Goal: Book appointment/travel/reservation

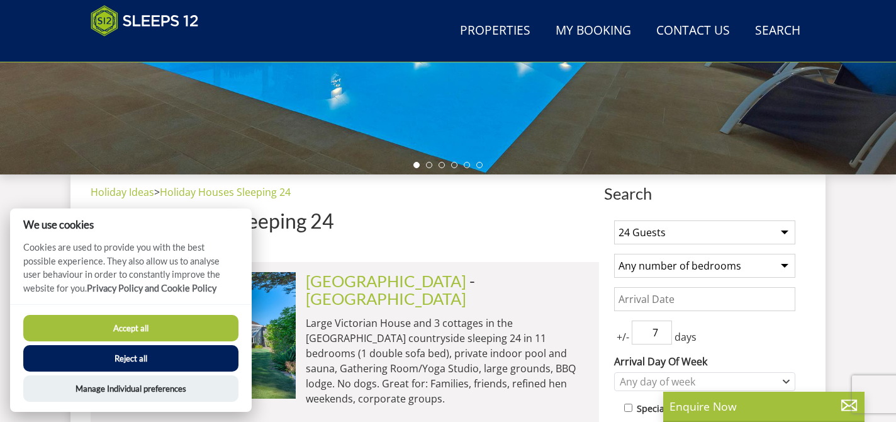
scroll to position [267, 0]
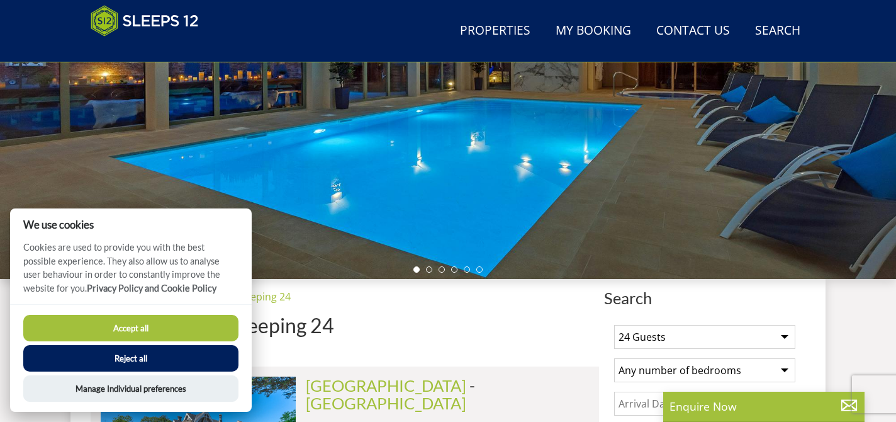
click at [137, 328] on button "Accept all" at bounding box center [130, 328] width 215 height 26
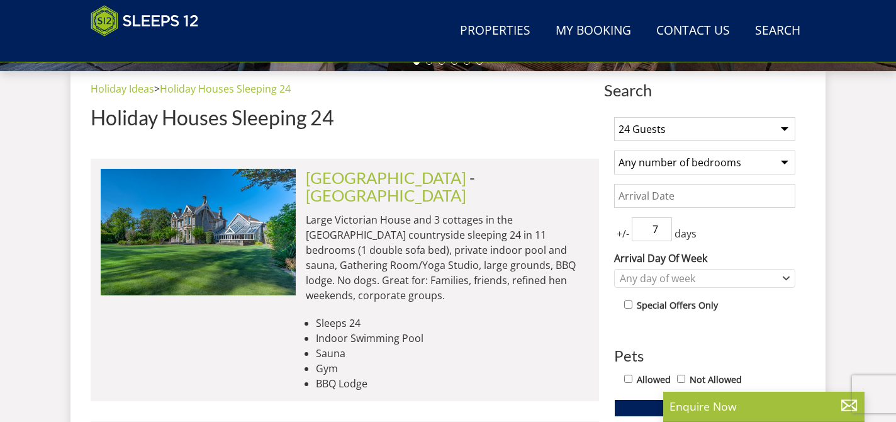
scroll to position [488, 0]
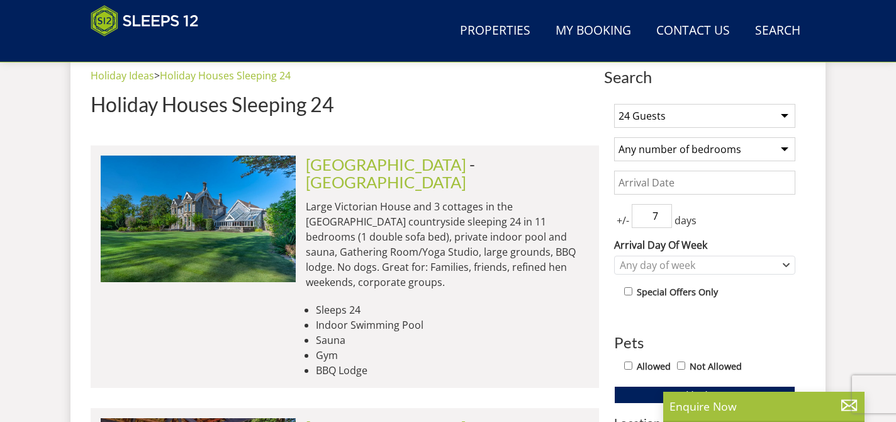
click at [664, 155] on select "Any number of bedrooms 4 Bedrooms 5 Bedrooms 6 Bedrooms 7 Bedrooms 8 Bedrooms 9…" at bounding box center [704, 149] width 181 height 24
click at [614, 137] on select "Any number of bedrooms 4 Bedrooms 5 Bedrooms 6 Bedrooms 7 Bedrooms 8 Bedrooms 9…" at bounding box center [704, 149] width 181 height 24
click at [686, 184] on input "Date" at bounding box center [704, 182] width 181 height 24
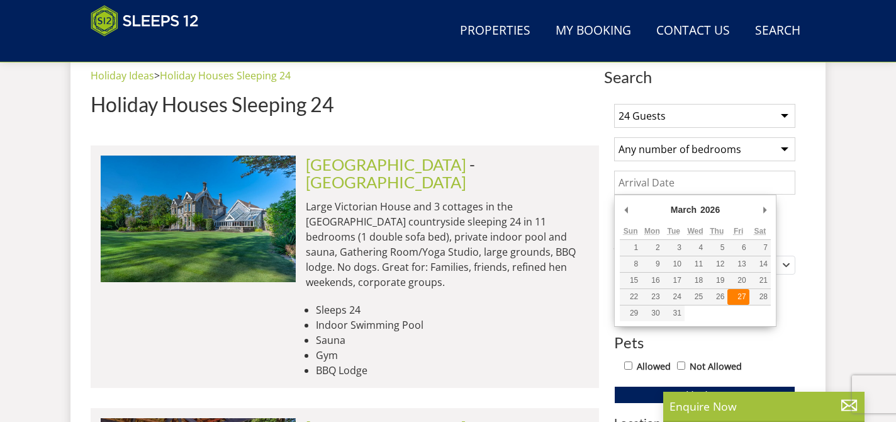
type input "[DATE]"
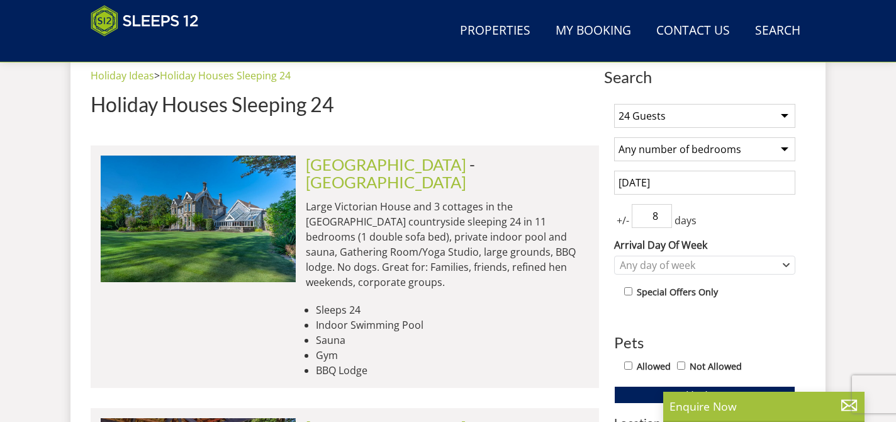
click at [659, 213] on input "8" at bounding box center [652, 216] width 40 height 24
click at [662, 218] on input "7" at bounding box center [652, 216] width 40 height 24
click at [662, 218] on input "6" at bounding box center [652, 216] width 40 height 24
click at [662, 218] on input "5" at bounding box center [652, 216] width 40 height 24
click at [662, 218] on input "4" at bounding box center [652, 216] width 40 height 24
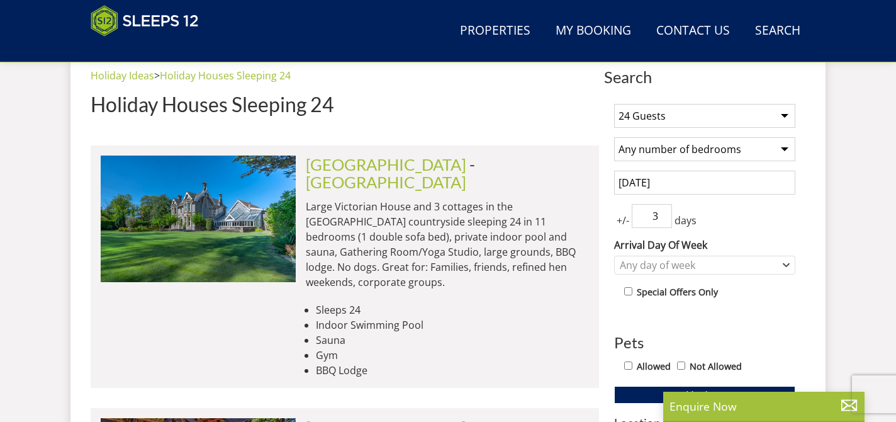
click at [662, 218] on input "3" at bounding box center [652, 216] width 40 height 24
type input "2"
click at [662, 218] on input "2" at bounding box center [652, 216] width 40 height 24
click at [735, 271] on div "Any day of week" at bounding box center [698, 265] width 163 height 14
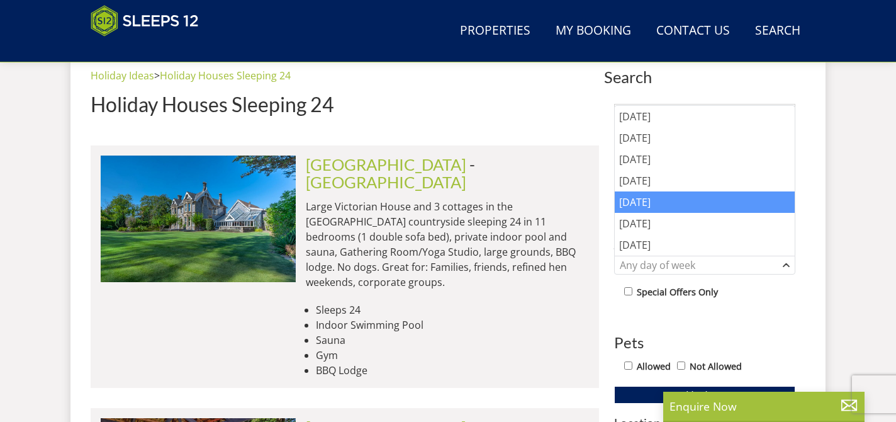
click at [690, 203] on div "[DATE]" at bounding box center [705, 201] width 180 height 21
click at [759, 311] on div "1 Guest 2 Guests 3 Guests 4 Guests 5 Guests 6 Guests 7 Guests 8 Guests 9 Guests…" at bounding box center [704, 395] width 201 height 603
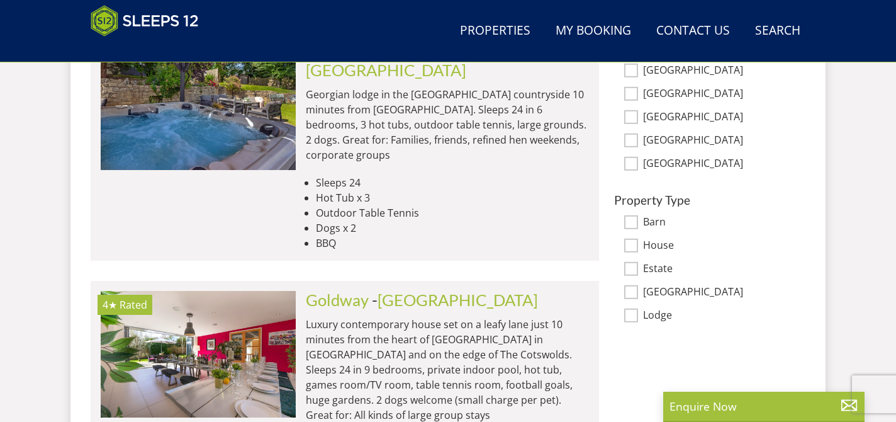
scroll to position [869, 0]
